Goal: Information Seeking & Learning: Learn about a topic

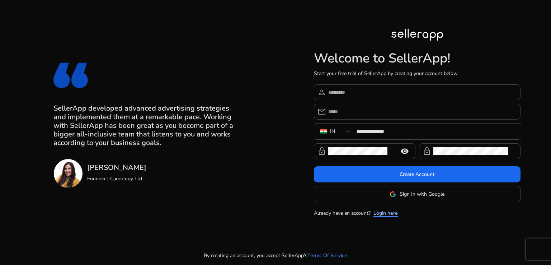
click at [384, 213] on link "Login here" at bounding box center [386, 213] width 24 height 8
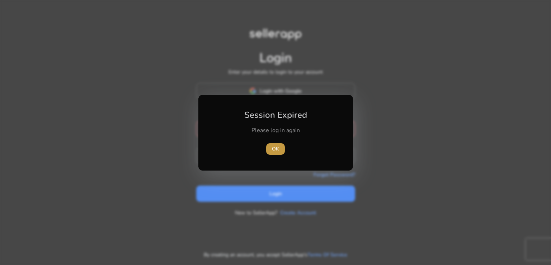
click at [279, 148] on span "OK" at bounding box center [275, 149] width 7 height 8
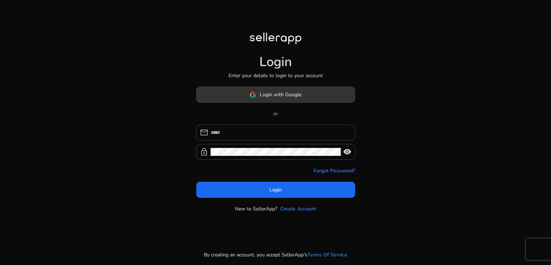
click at [274, 96] on span "Login with Google" at bounding box center [281, 95] width 42 height 8
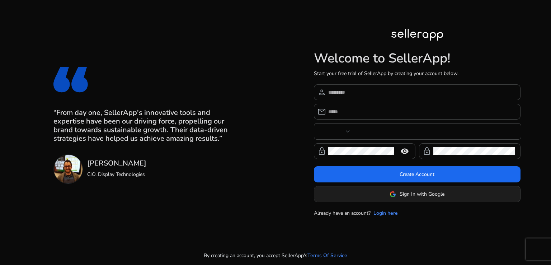
click at [390, 195] on img at bounding box center [393, 194] width 6 height 6
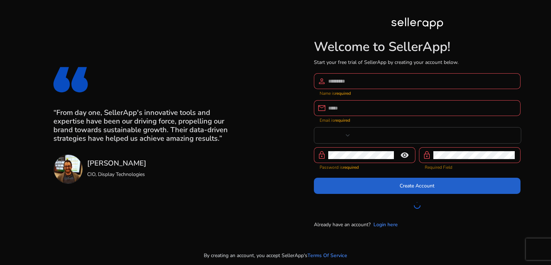
type input "***"
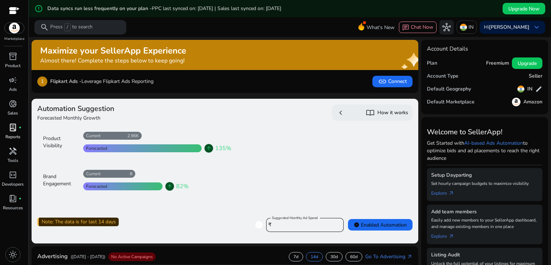
click at [13, 137] on p "Reports" at bounding box center [12, 137] width 15 height 6
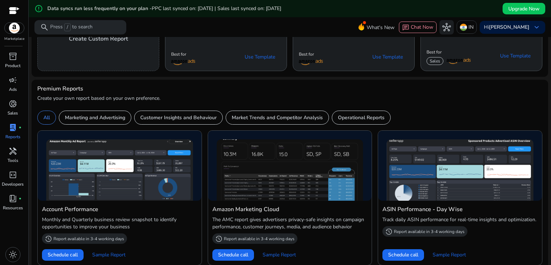
scroll to position [94, 0]
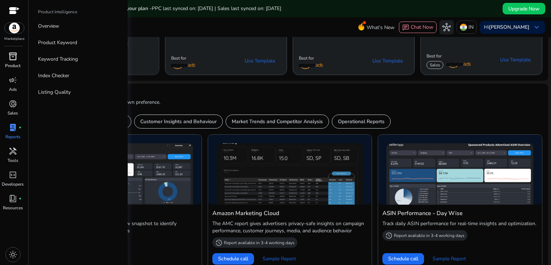
click at [10, 65] on p "Product" at bounding box center [12, 65] width 15 height 6
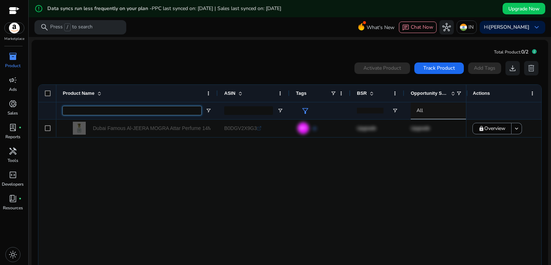
click at [164, 113] on input "Product Name Filter Input" at bounding box center [132, 110] width 139 height 9
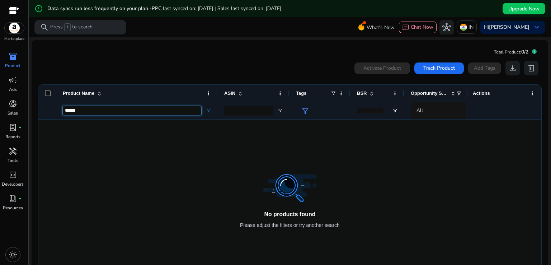
type input "******"
click at [103, 29] on div "search Press / to search" at bounding box center [80, 27] width 92 height 14
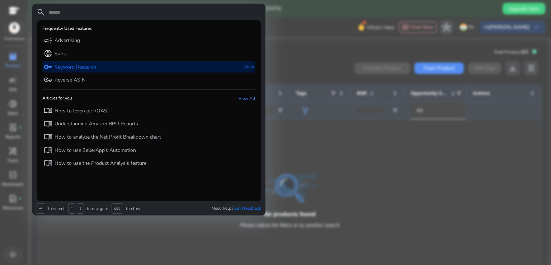
click at [86, 66] on p "Keyword Research" at bounding box center [76, 67] width 42 height 7
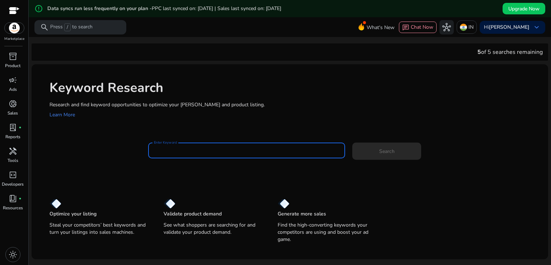
click at [193, 149] on input "Enter Keyword" at bounding box center [247, 150] width 186 height 8
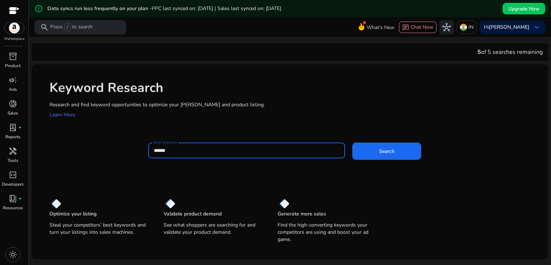
type input "******"
click at [352, 142] on button "Search" at bounding box center [386, 150] width 69 height 17
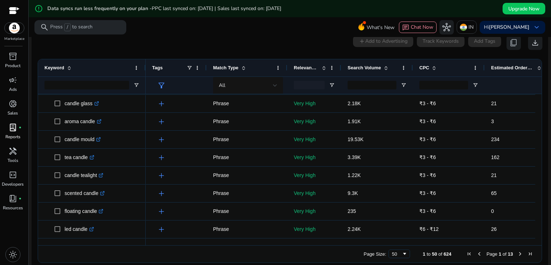
click at [10, 135] on p "Reports" at bounding box center [12, 137] width 15 height 6
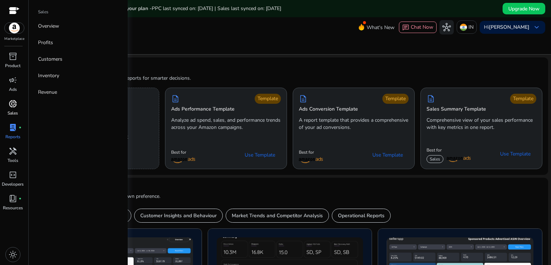
click at [15, 103] on span "donut_small" at bounding box center [13, 103] width 9 height 9
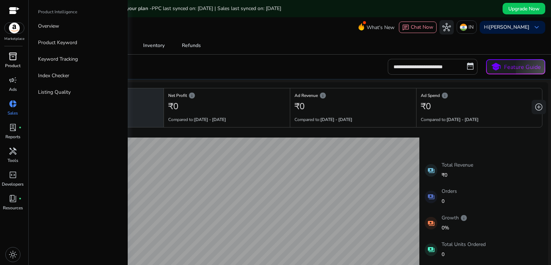
click at [15, 55] on span "inventory_2" at bounding box center [13, 56] width 9 height 9
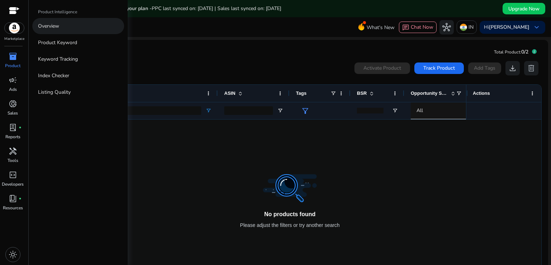
click at [66, 28] on link "Overview" at bounding box center [78, 26] width 92 height 16
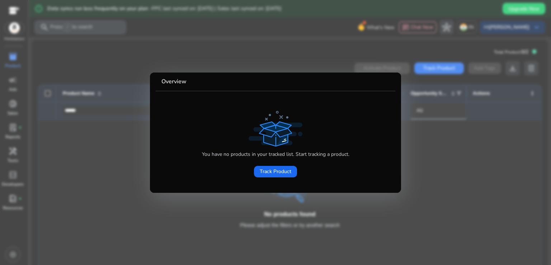
click at [76, 107] on div at bounding box center [275, 132] width 551 height 265
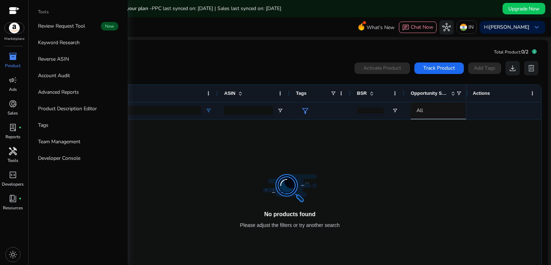
click at [14, 160] on p "Tools" at bounding box center [13, 160] width 11 height 6
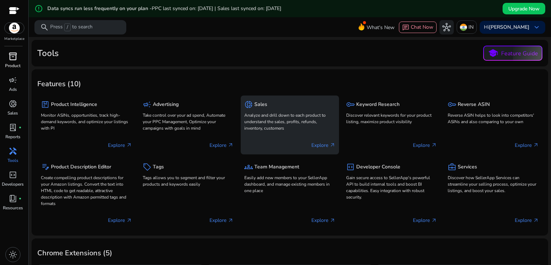
click at [290, 128] on p "Analyze and drill down to each product to understand the sales, profits, refund…" at bounding box center [289, 121] width 91 height 19
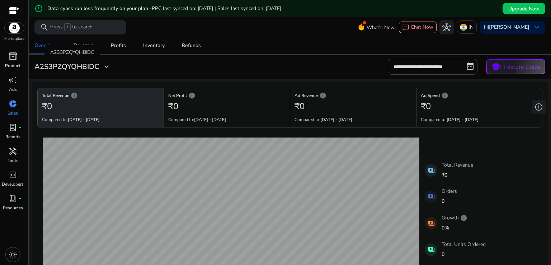
click at [104, 68] on span "expand_more" at bounding box center [106, 66] width 9 height 9
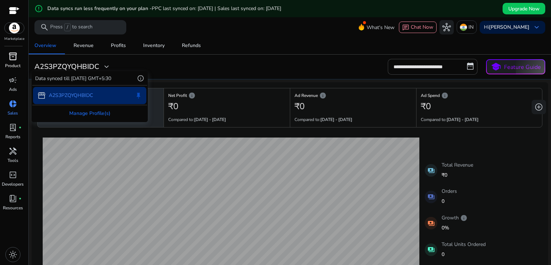
click at [201, 62] on div at bounding box center [275, 132] width 551 height 265
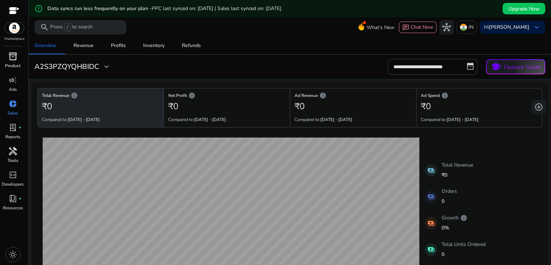
click at [12, 153] on span "handyman" at bounding box center [13, 151] width 9 height 9
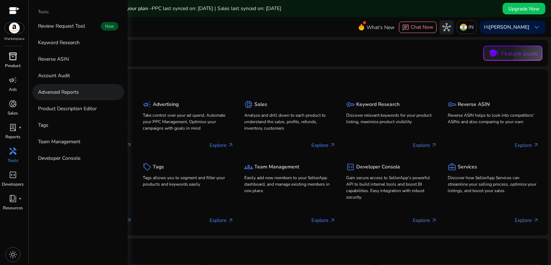
click at [92, 89] on link "Advanced Reports" at bounding box center [78, 92] width 92 height 16
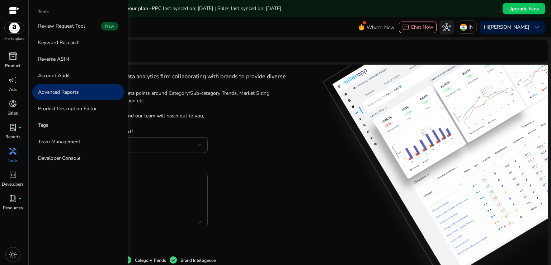
click at [8, 161] on p "Tools" at bounding box center [13, 160] width 11 height 6
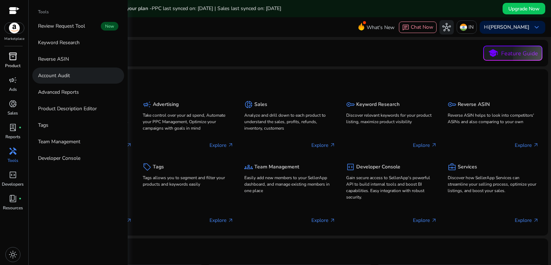
click at [85, 76] on link "Account Audit" at bounding box center [78, 75] width 92 height 16
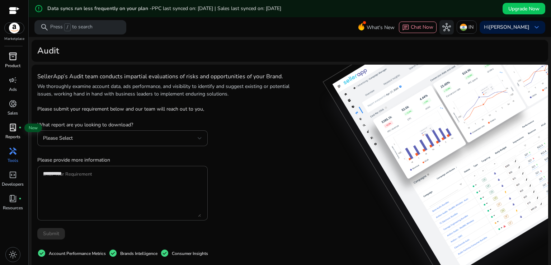
click at [17, 128] on span "lab_profile" at bounding box center [13, 127] width 9 height 9
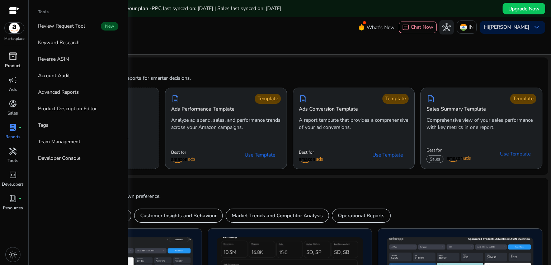
click at [14, 154] on span "handyman" at bounding box center [13, 151] width 9 height 9
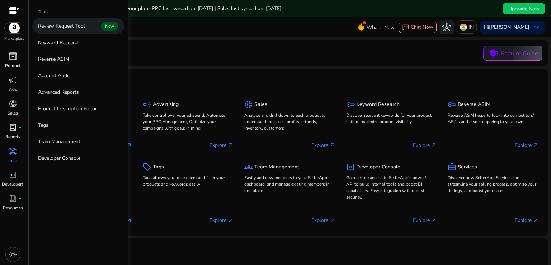
click at [75, 28] on p "Review Request Tool" at bounding box center [61, 26] width 47 height 8
click at [17, 154] on span "handyman" at bounding box center [13, 151] width 9 height 9
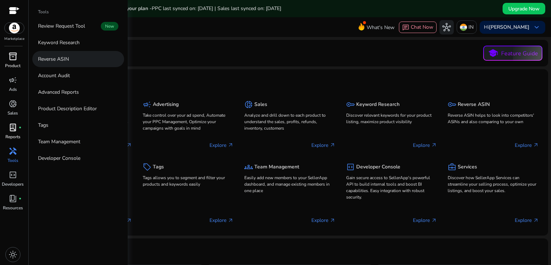
click at [84, 55] on link "Reverse ASIN" at bounding box center [78, 59] width 92 height 16
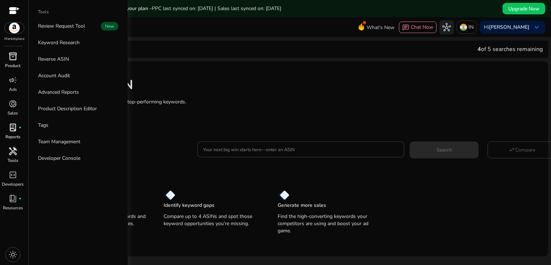
click at [11, 155] on span "handyman" at bounding box center [13, 151] width 9 height 9
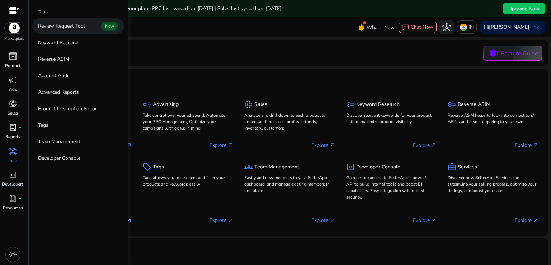
click at [92, 26] on link "Review Request Tool New" at bounding box center [78, 26] width 92 height 16
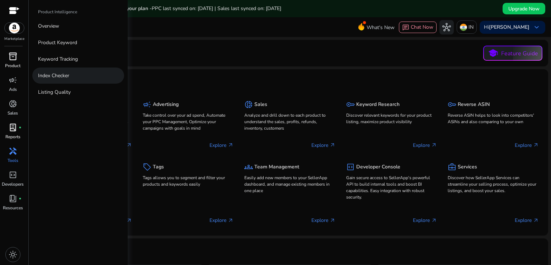
click at [42, 74] on p "Index Checker" at bounding box center [53, 76] width 31 height 8
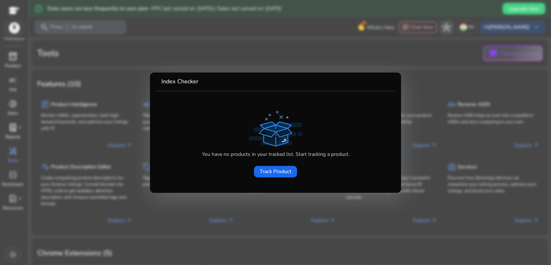
click at [65, 127] on div at bounding box center [275, 132] width 551 height 265
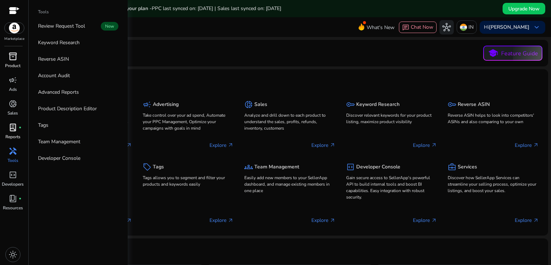
click at [18, 153] on div "handyman" at bounding box center [13, 150] width 20 height 11
click at [88, 82] on link "Account Audit" at bounding box center [78, 75] width 92 height 16
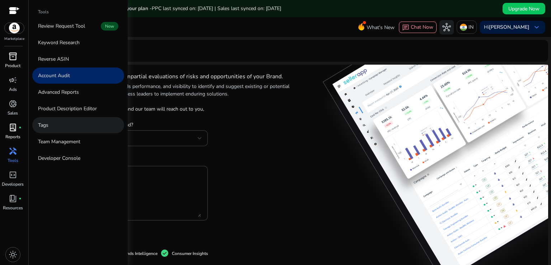
click at [76, 119] on link "Tags" at bounding box center [78, 125] width 92 height 16
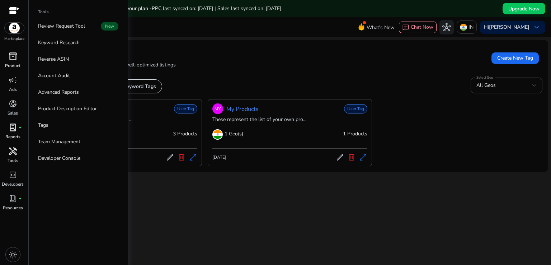
click at [17, 151] on div "handyman" at bounding box center [13, 150] width 20 height 11
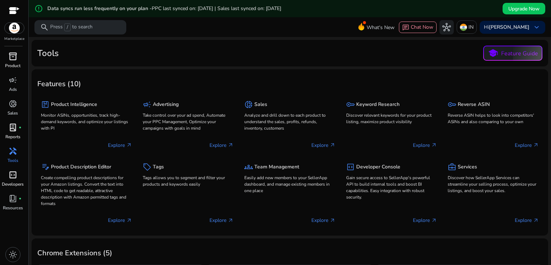
click at [19, 183] on p "Developers" at bounding box center [13, 184] width 22 height 6
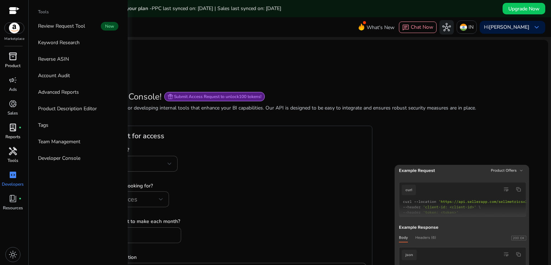
click at [13, 159] on p "Tools" at bounding box center [13, 160] width 11 height 6
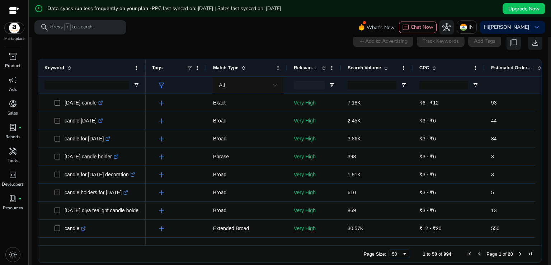
click at [82, 27] on p "Press / to search" at bounding box center [71, 27] width 42 height 8
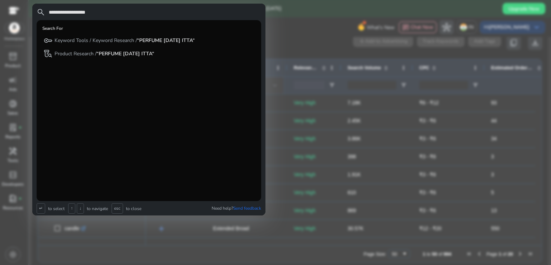
type input "**********"
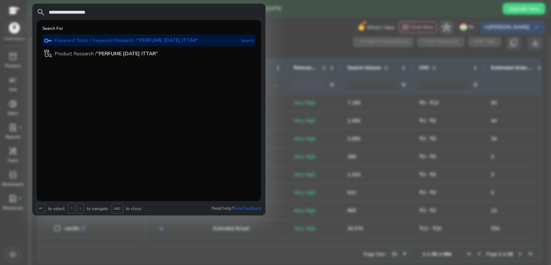
click at [145, 38] on b "“PERFUME [DATE] ITTAR“" at bounding box center [167, 40] width 61 height 7
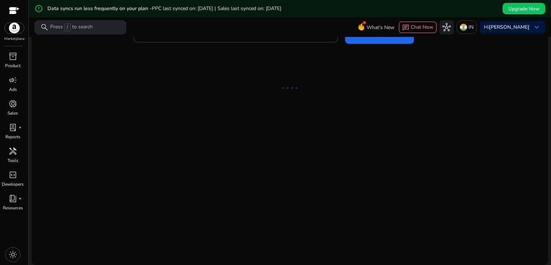
type input "**********"
